Goal: Task Accomplishment & Management: Use online tool/utility

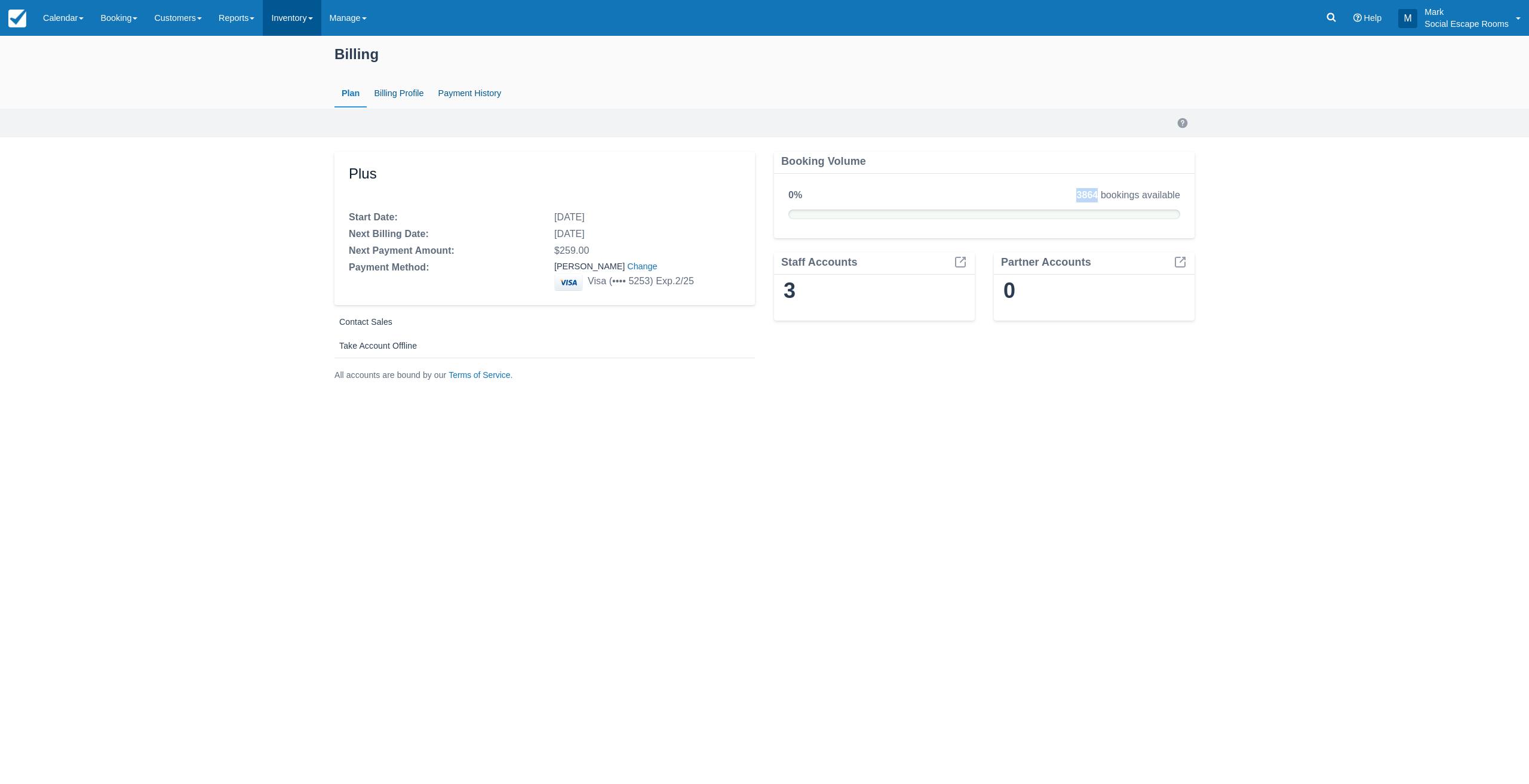
drag, startPoint x: 295, startPoint y: 19, endPoint x: 300, endPoint y: 32, distance: 13.9
click at [295, 19] on link "Inventory" at bounding box center [292, 17] width 58 height 36
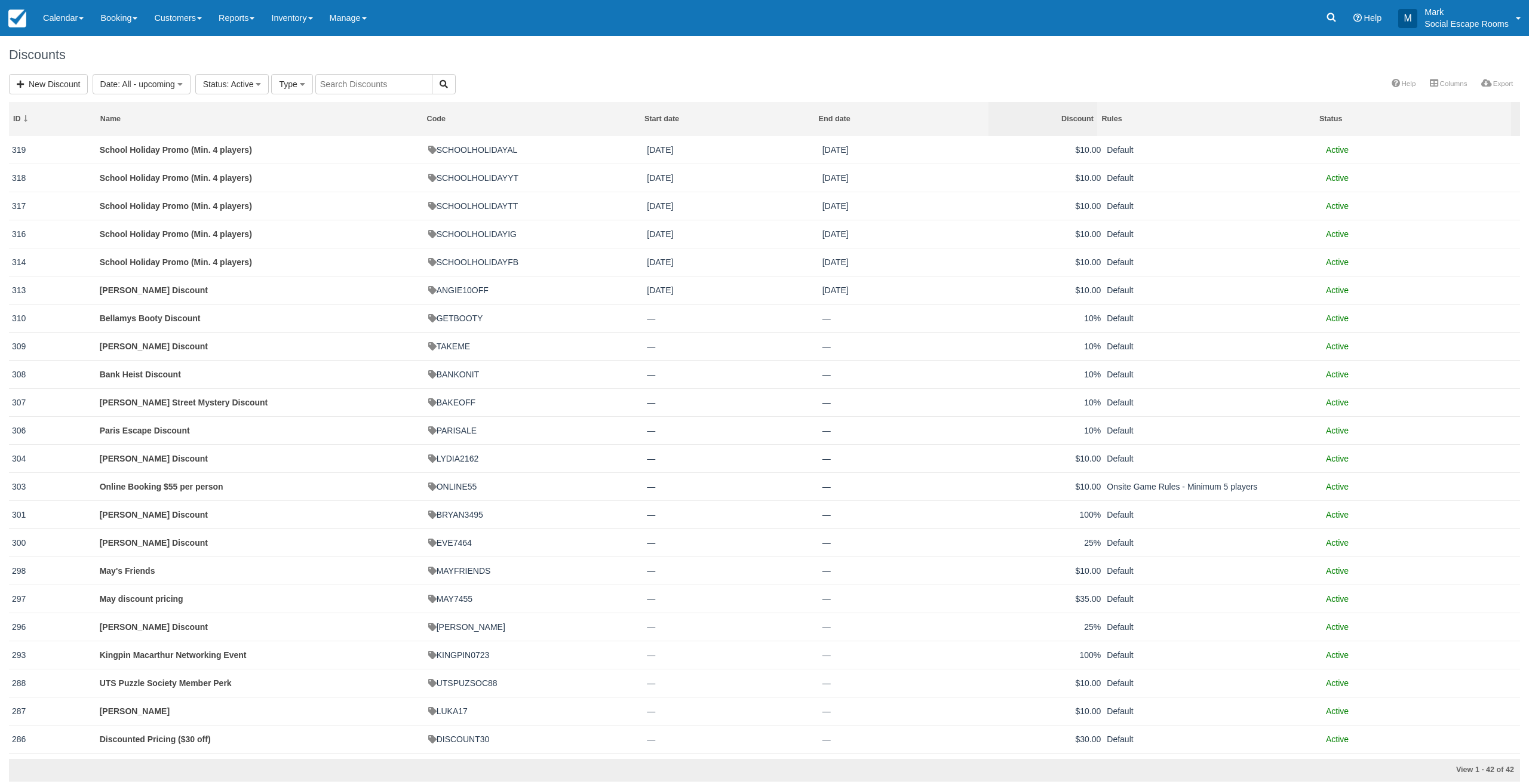
click at [1067, 119] on div "Discount" at bounding box center [1043, 119] width 101 height 10
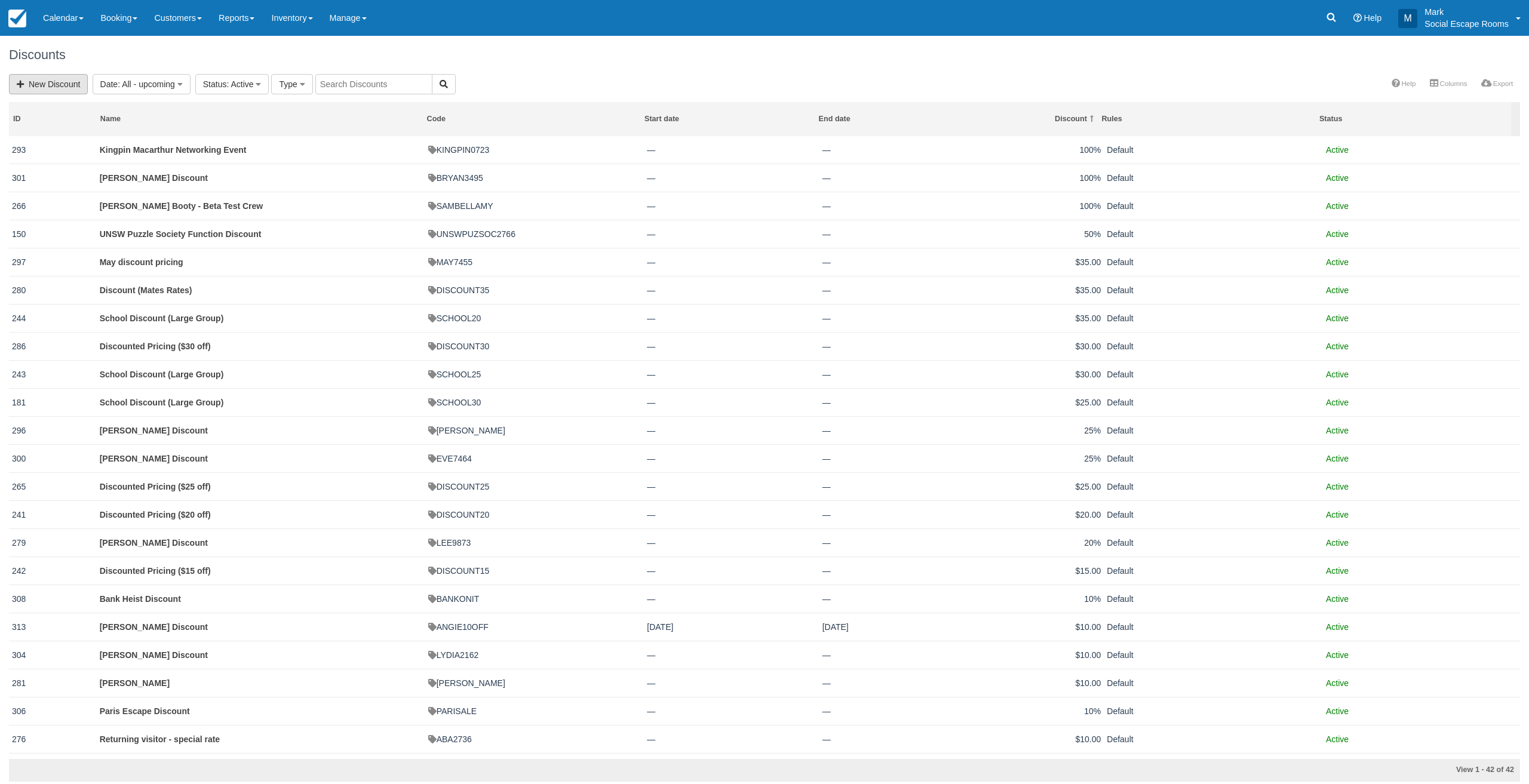
click at [72, 90] on link "New Discount" at bounding box center [48, 84] width 79 height 21
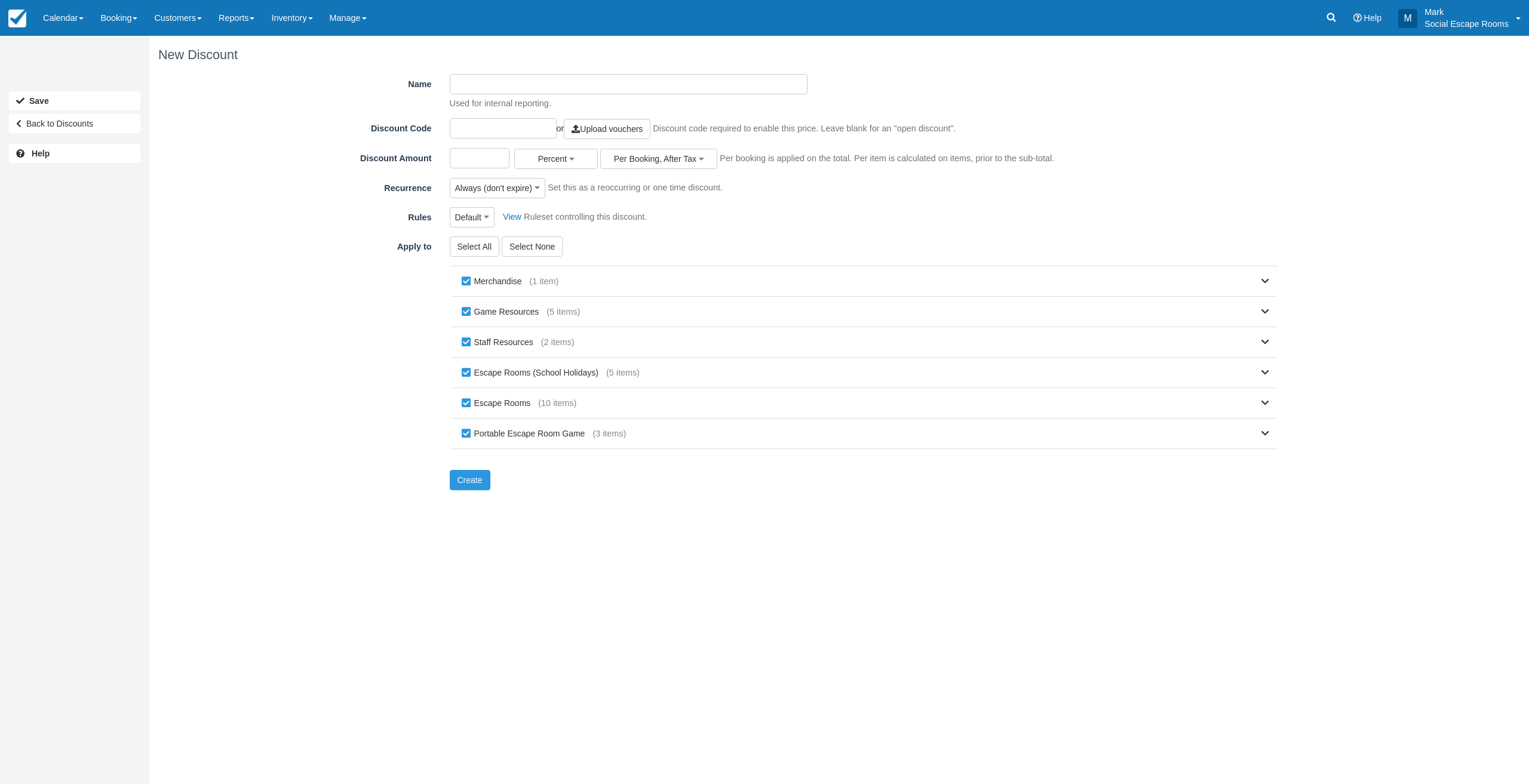
click at [493, 85] on input "Name" at bounding box center [629, 84] width 358 height 21
type input "I"
type input "Free game on us!"
type input "TIKTOKINFLOO"
click at [496, 156] on input "Discount Amount" at bounding box center [480, 158] width 60 height 21
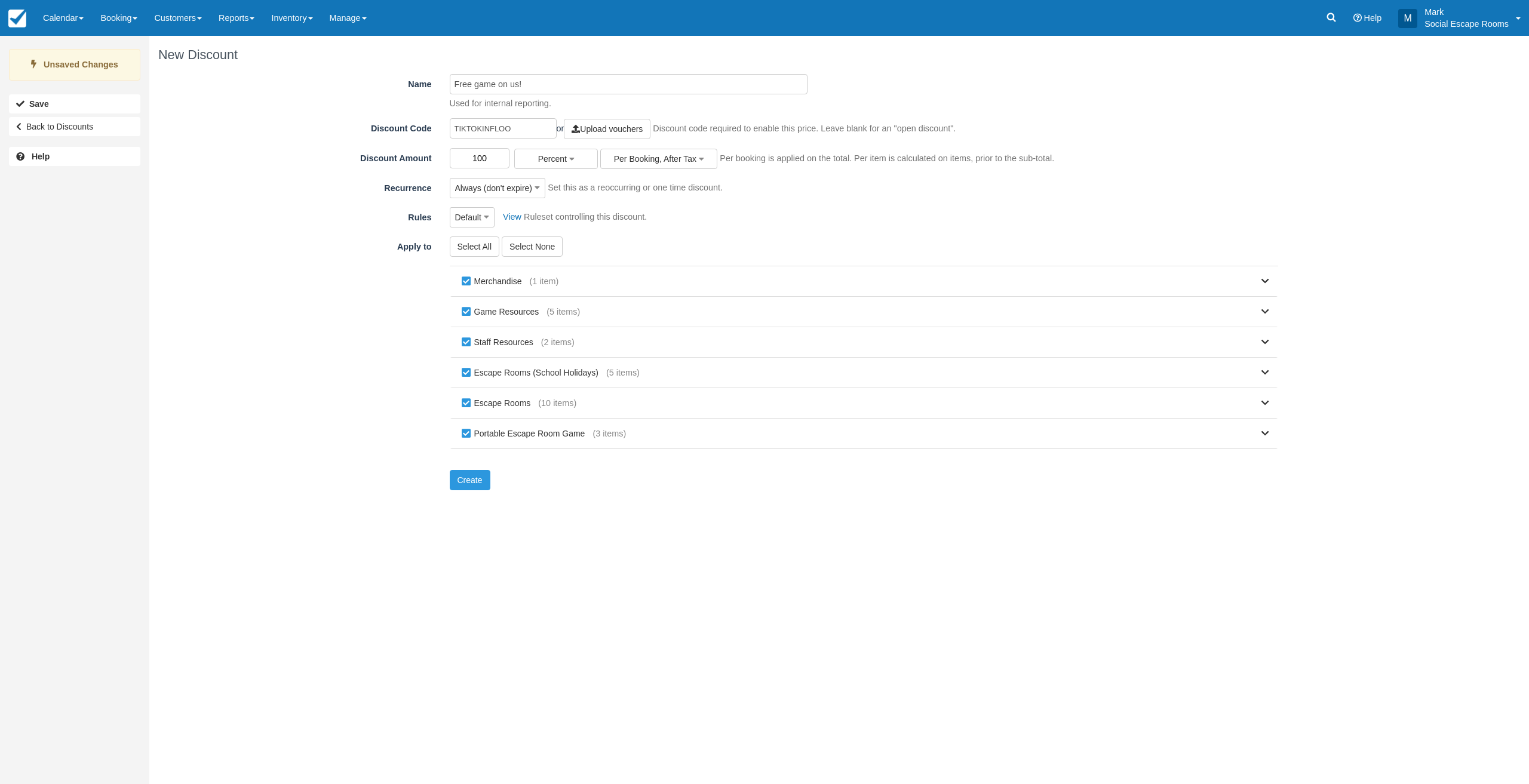
type input "100"
click at [470, 282] on label "Merchandise" at bounding box center [494, 281] width 71 height 18
checkbox input "false"
click at [464, 310] on label "Game Resources" at bounding box center [503, 312] width 89 height 18
checkbox input "false"
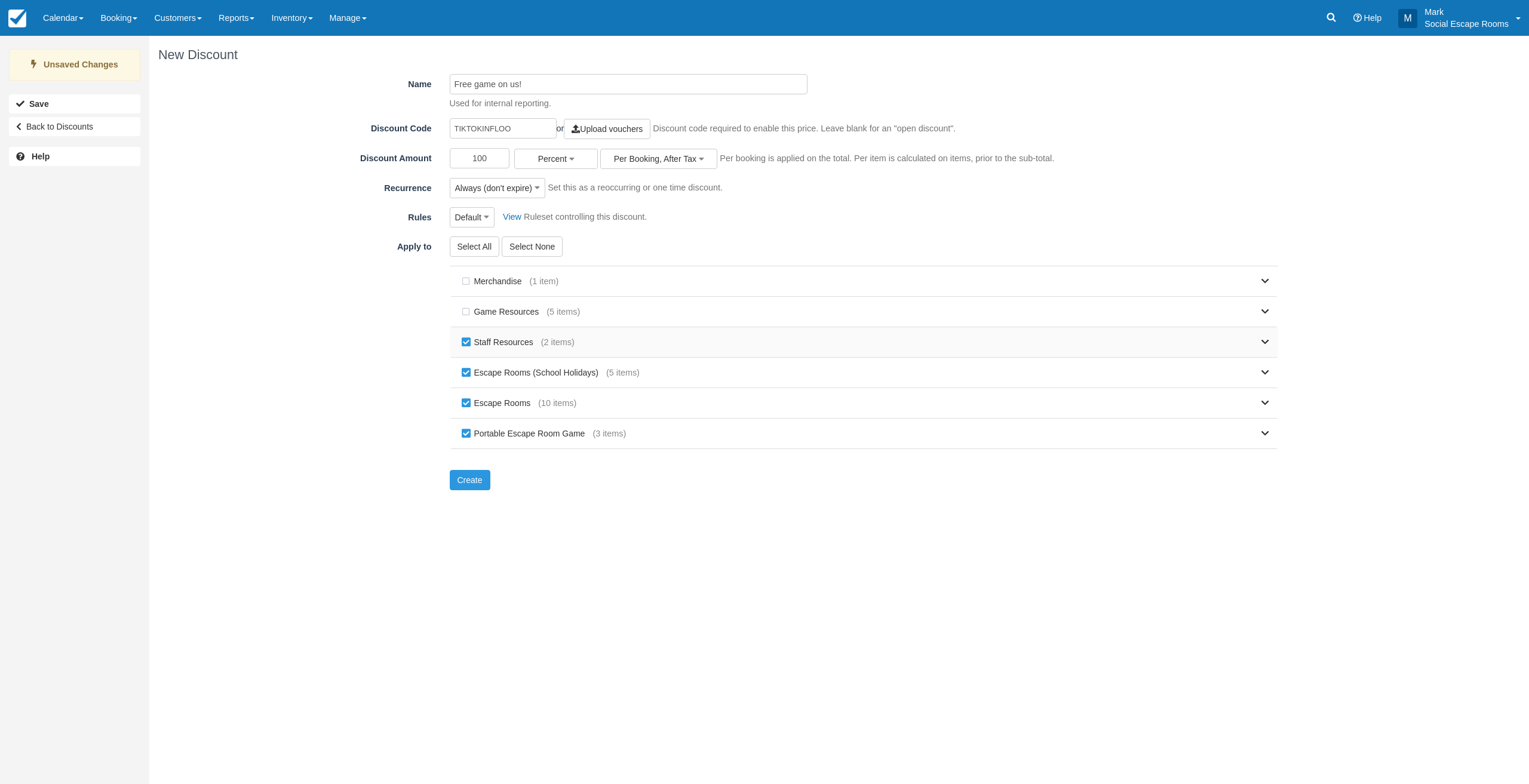
click at [464, 343] on label "Staff Resources" at bounding box center [500, 342] width 82 height 18
checkbox input "false"
click at [464, 376] on label "Escape Rooms (School Holidays)" at bounding box center [532, 373] width 148 height 18
checkbox input "false"
click at [467, 436] on label "Portable Escape Room Game" at bounding box center [526, 433] width 135 height 18
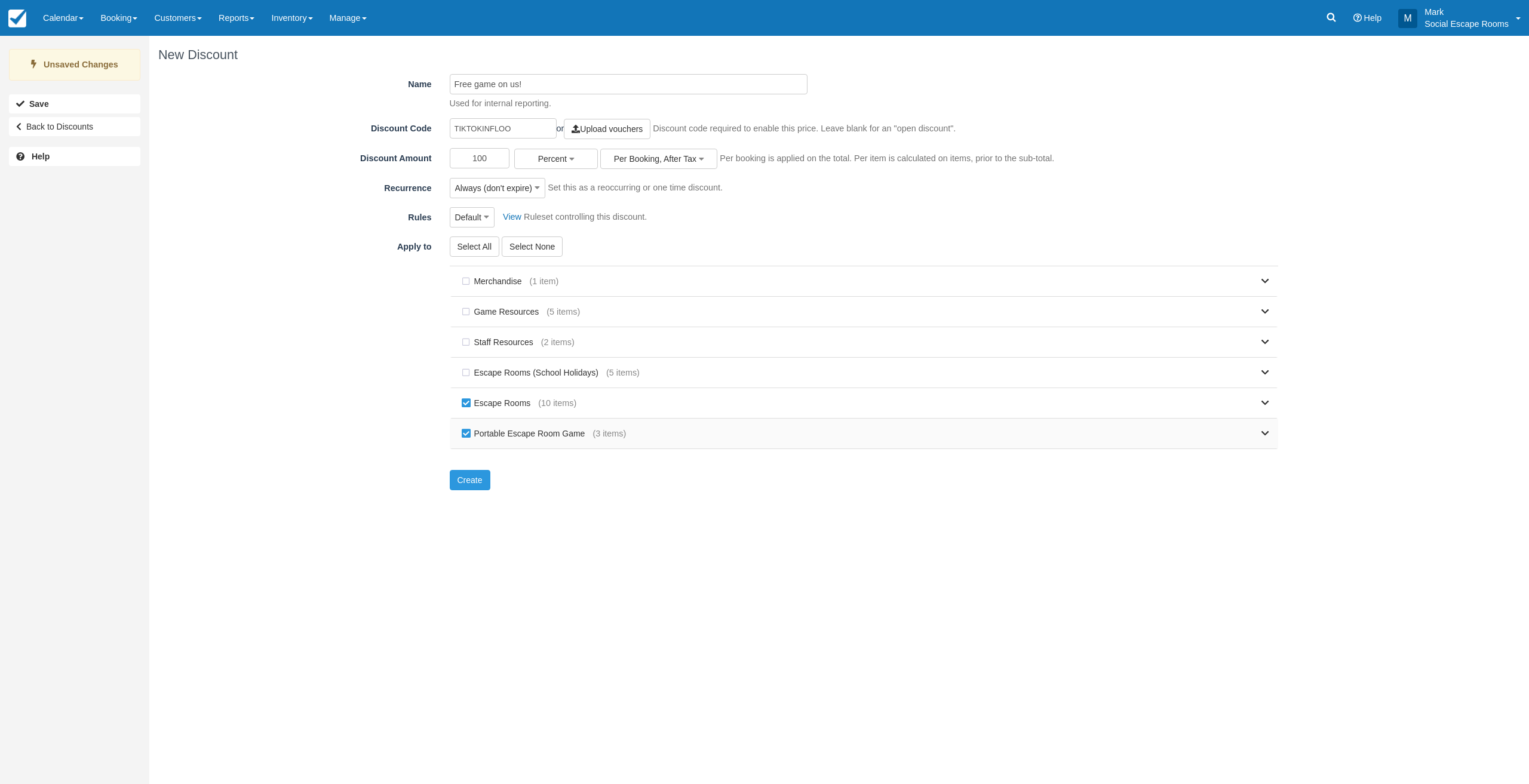
checkbox input "false"
click at [468, 479] on button "Create" at bounding box center [470, 480] width 41 height 21
